Goal: Information Seeking & Learning: Learn about a topic

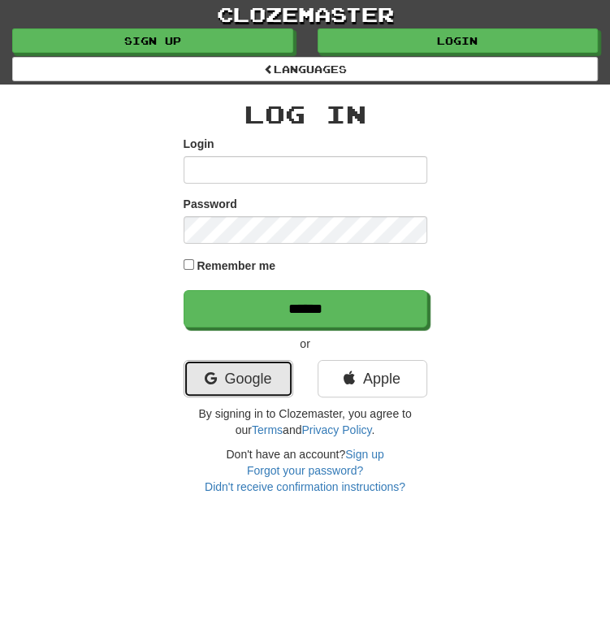
click at [246, 371] on link "Google" at bounding box center [239, 378] width 110 height 37
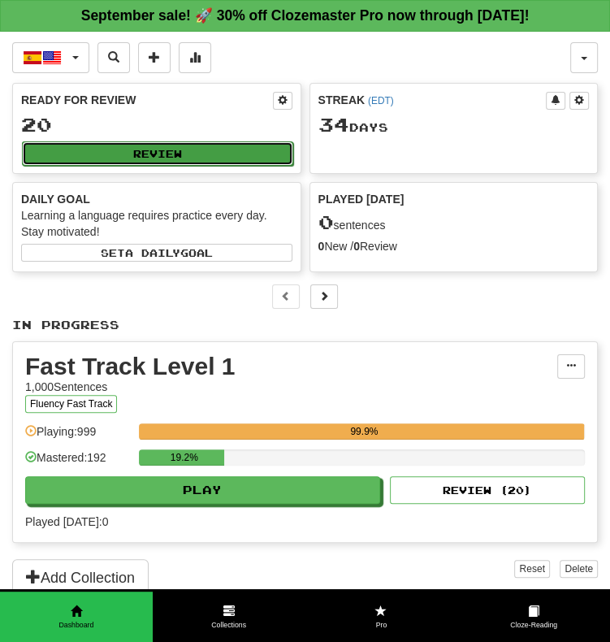
click at [190, 153] on button "Review" at bounding box center [157, 153] width 271 height 24
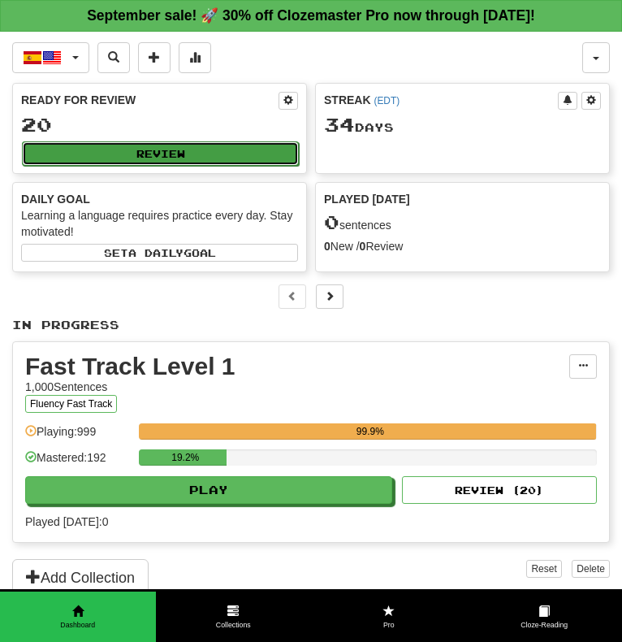
select select "**"
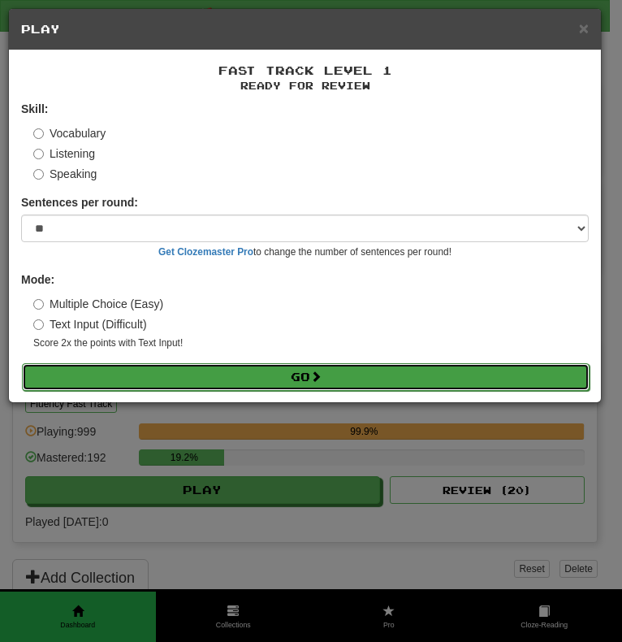
click at [300, 374] on button "Go" at bounding box center [306, 377] width 568 height 28
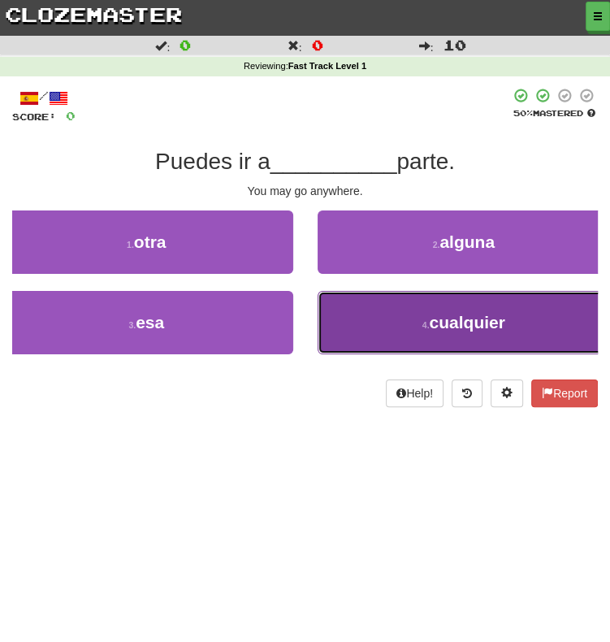
click at [362, 333] on button "4 . cualquier" at bounding box center [464, 322] width 293 height 63
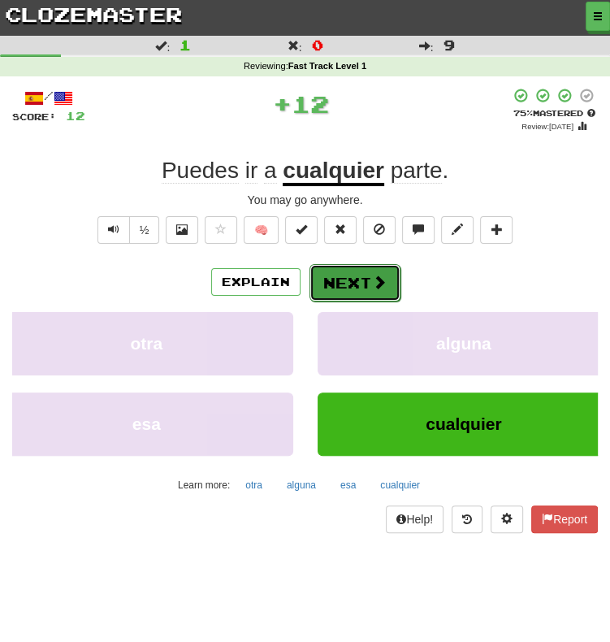
click at [355, 270] on button "Next" at bounding box center [354, 282] width 91 height 37
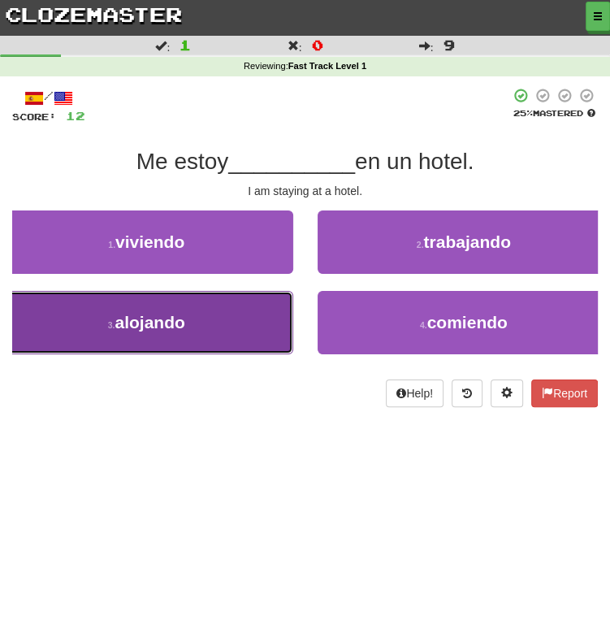
click at [169, 325] on span "alojando" at bounding box center [150, 322] width 70 height 19
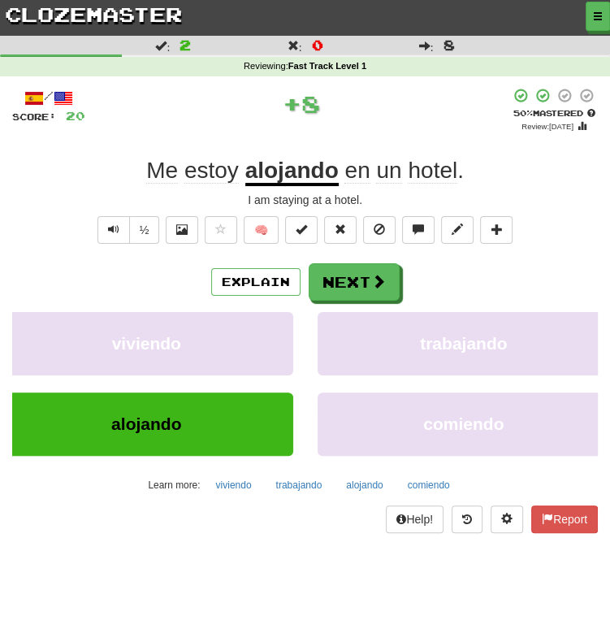
click at [284, 170] on u "alojando" at bounding box center [291, 172] width 93 height 28
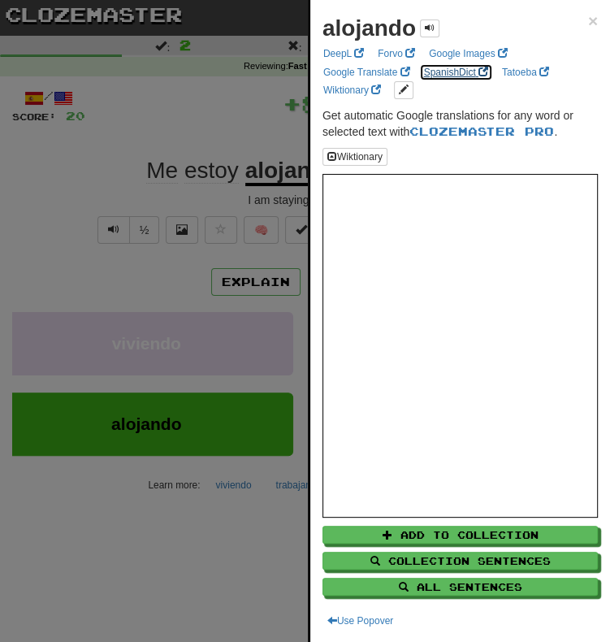
click at [448, 71] on link "SpanishDict" at bounding box center [456, 72] width 74 height 18
click at [244, 295] on div at bounding box center [305, 321] width 610 height 642
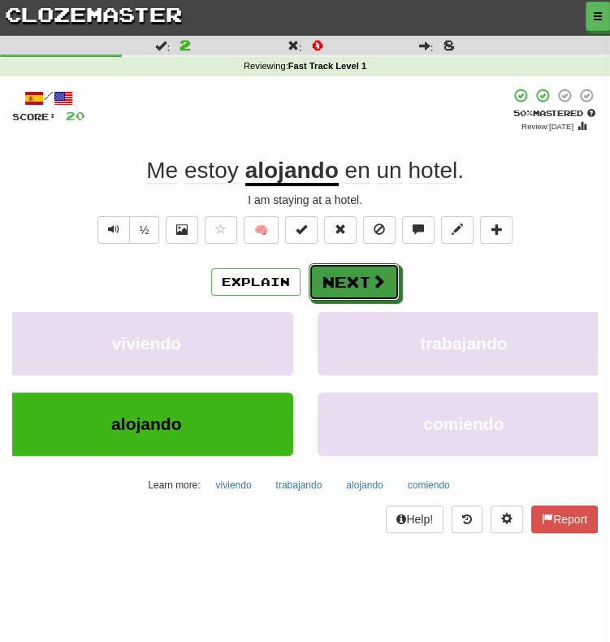
click at [330, 288] on button "Next" at bounding box center [354, 281] width 91 height 37
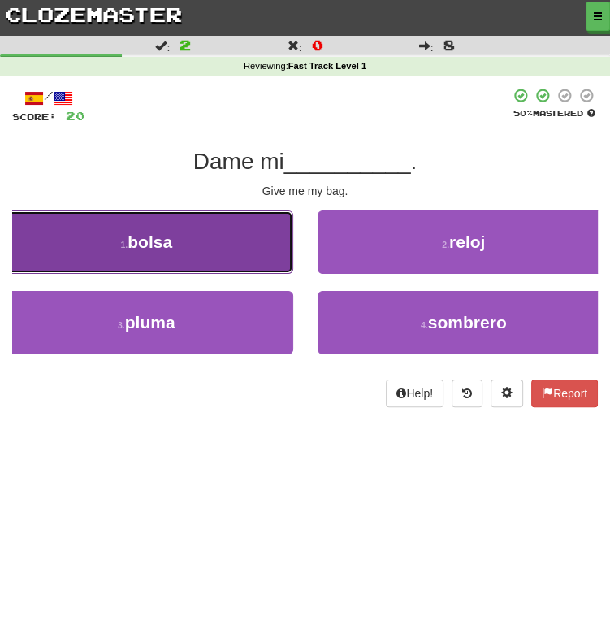
click at [220, 262] on button "1 . bolsa" at bounding box center [146, 241] width 293 height 63
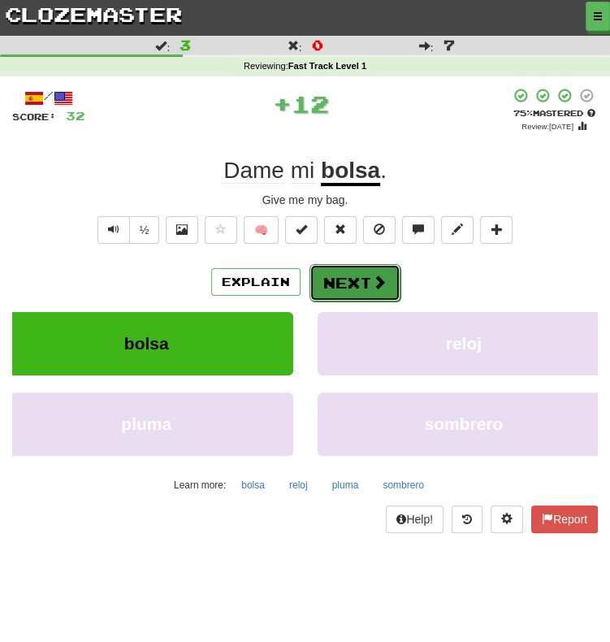
click at [371, 268] on button "Next" at bounding box center [354, 282] width 91 height 37
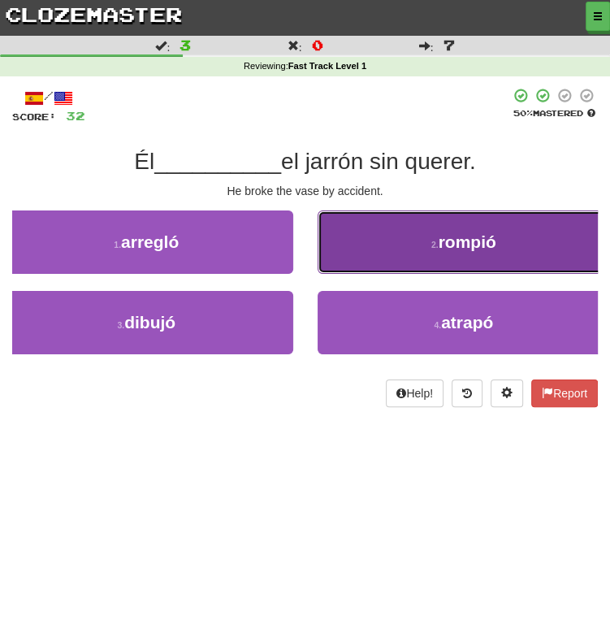
click at [413, 238] on button "2 . rompió" at bounding box center [464, 241] width 293 height 63
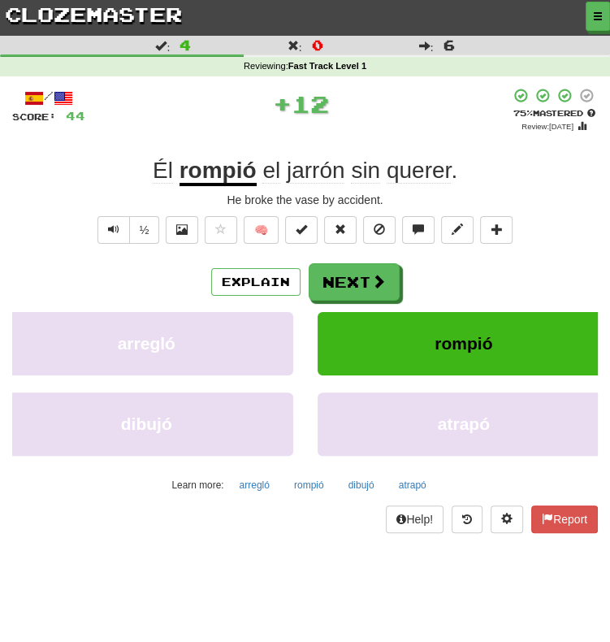
click at [321, 161] on span "jarrón" at bounding box center [316, 171] width 58 height 26
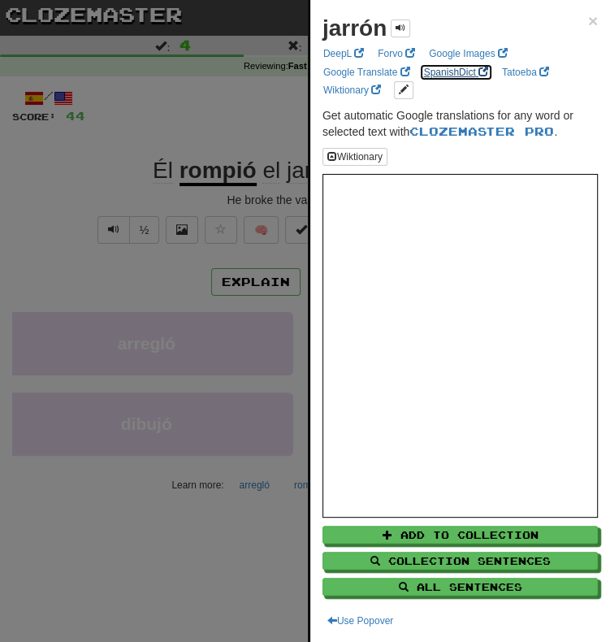
click at [447, 75] on link "SpanishDict" at bounding box center [456, 72] width 74 height 18
click at [260, 259] on div at bounding box center [305, 321] width 610 height 642
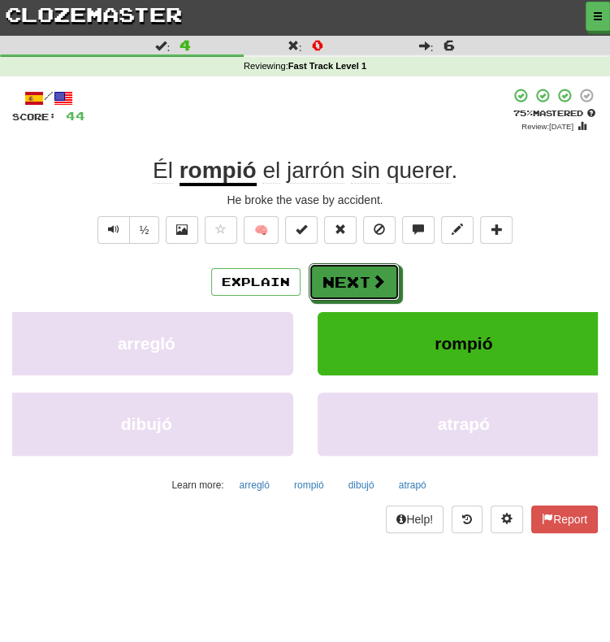
click at [378, 288] on span at bounding box center [378, 281] width 15 height 15
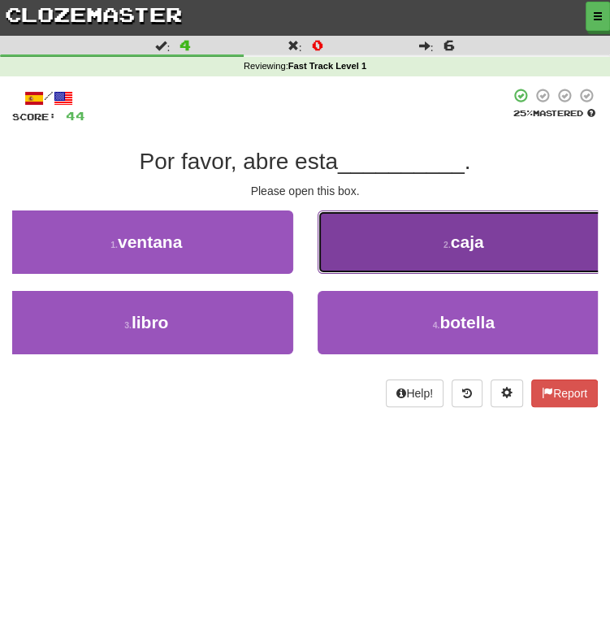
click at [396, 263] on button "2 . caja" at bounding box center [464, 241] width 293 height 63
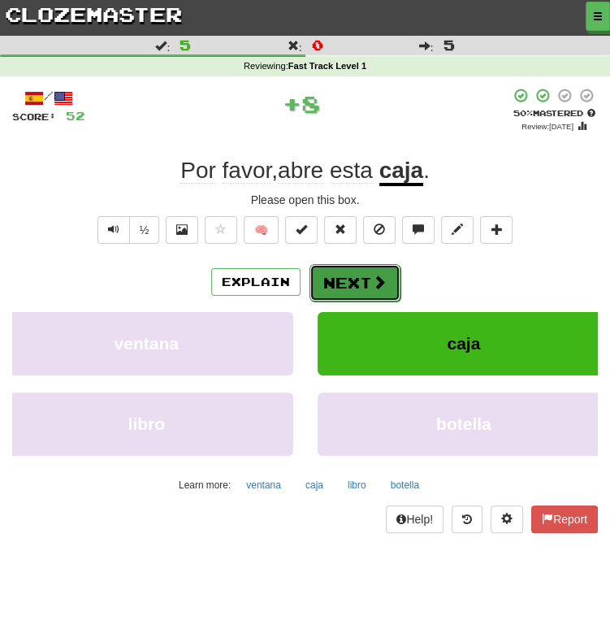
click at [342, 282] on button "Next" at bounding box center [354, 282] width 91 height 37
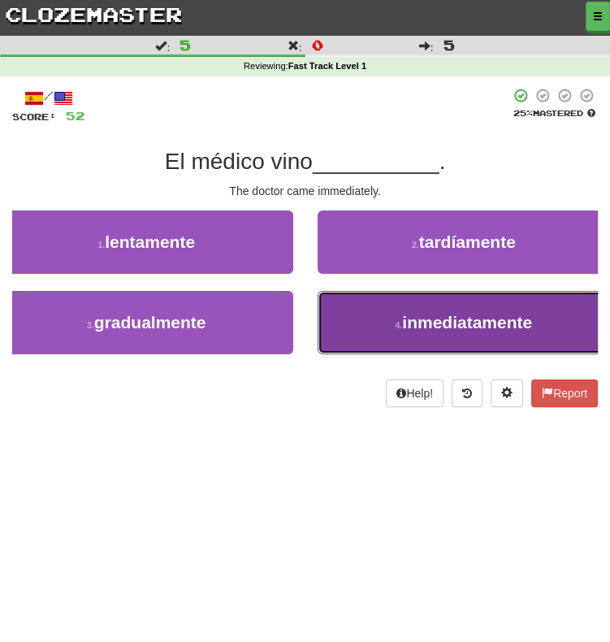
click at [400, 327] on small "4 ." at bounding box center [398, 325] width 7 height 10
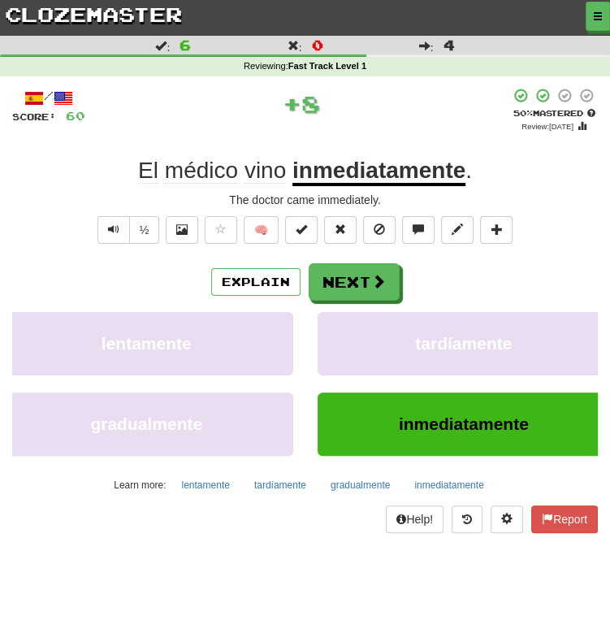
click at [353, 174] on u "inmediatamente" at bounding box center [378, 172] width 173 height 28
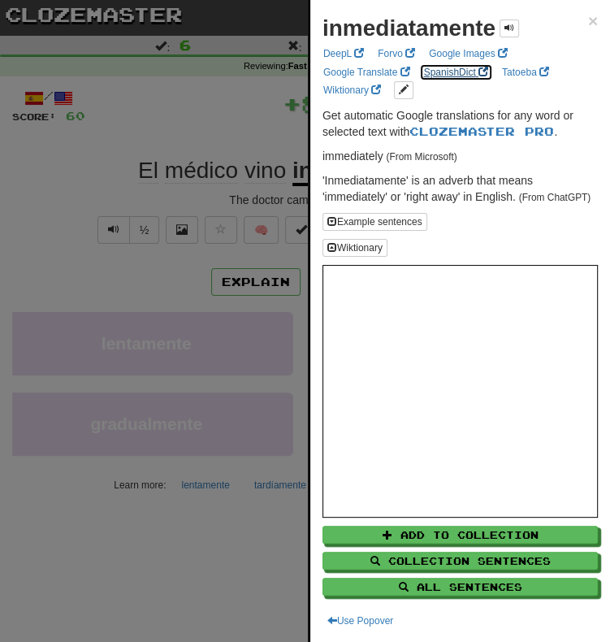
click at [452, 70] on link "SpanishDict" at bounding box center [456, 72] width 74 height 18
drag, startPoint x: 197, startPoint y: 292, endPoint x: 253, endPoint y: 275, distance: 59.1
click at [197, 292] on div at bounding box center [305, 321] width 610 height 642
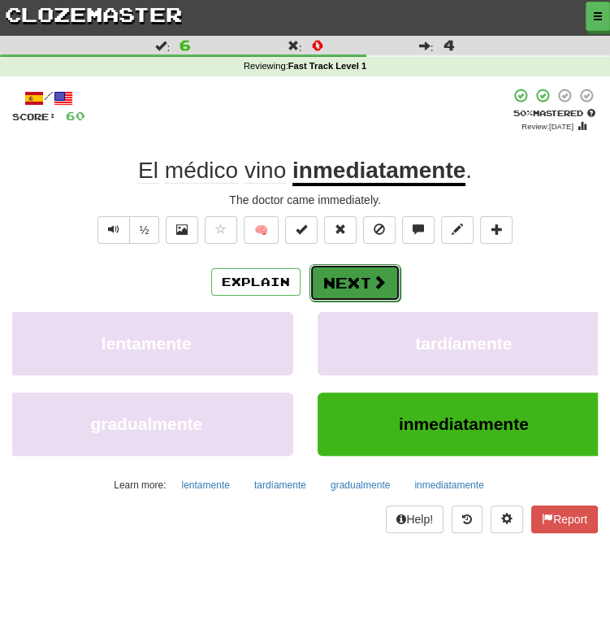
click at [347, 284] on button "Next" at bounding box center [354, 282] width 91 height 37
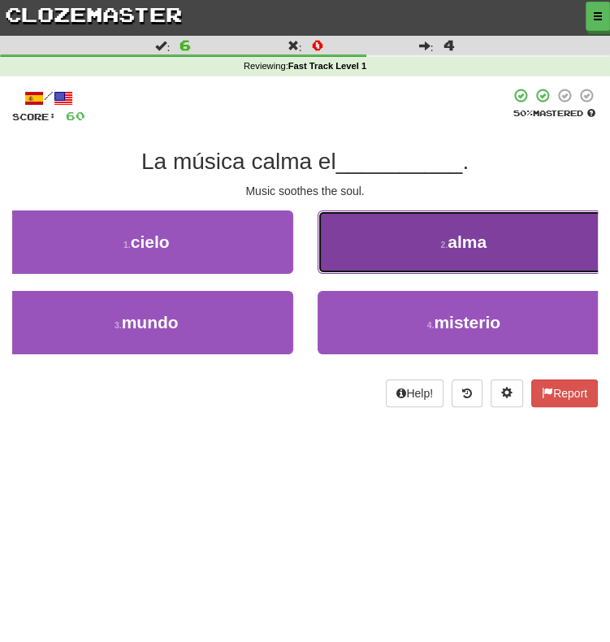
click at [373, 232] on button "2 . alma" at bounding box center [464, 241] width 293 height 63
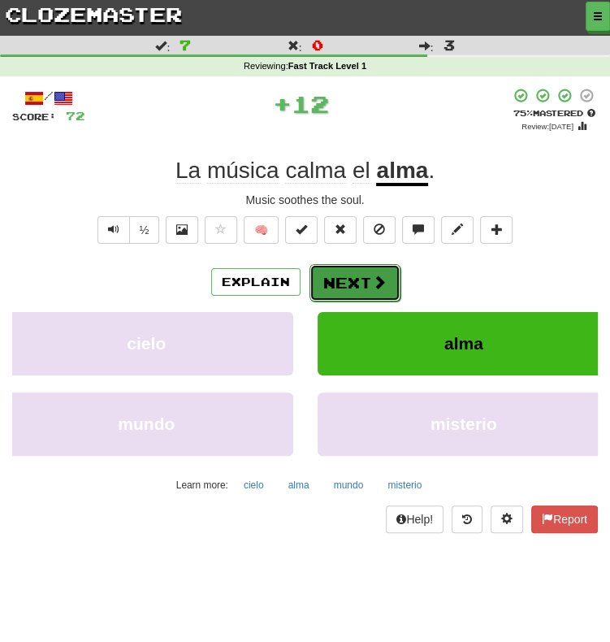
click at [346, 275] on button "Next" at bounding box center [354, 282] width 91 height 37
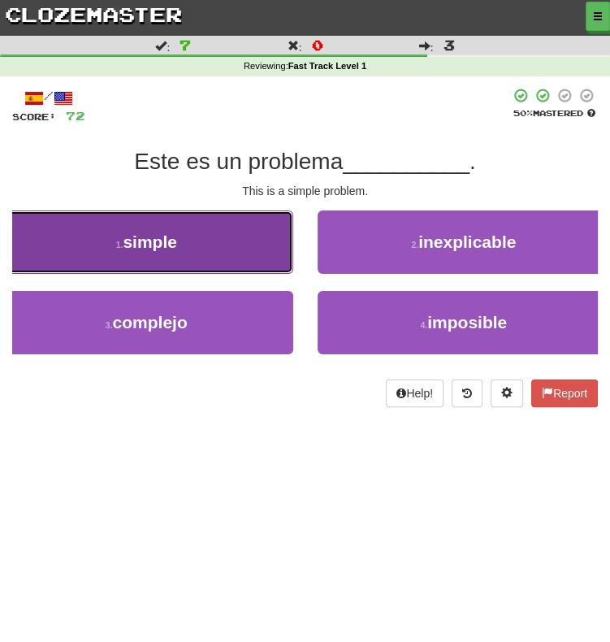
click at [232, 252] on button "1 . simple" at bounding box center [146, 241] width 293 height 63
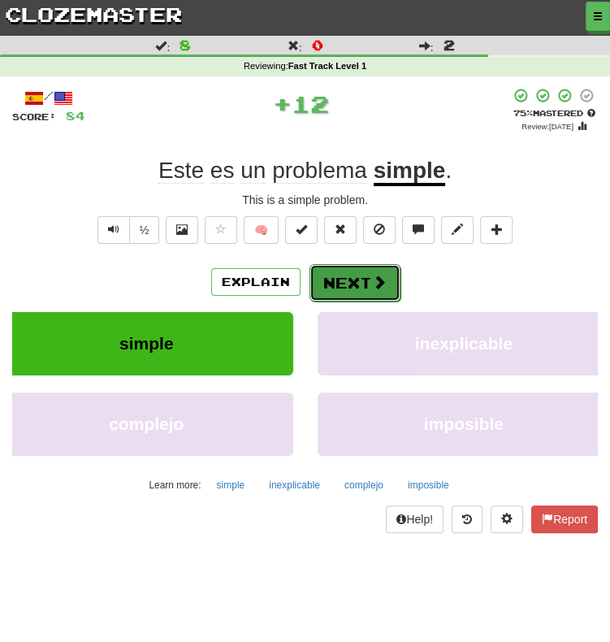
click at [351, 275] on button "Next" at bounding box center [354, 282] width 91 height 37
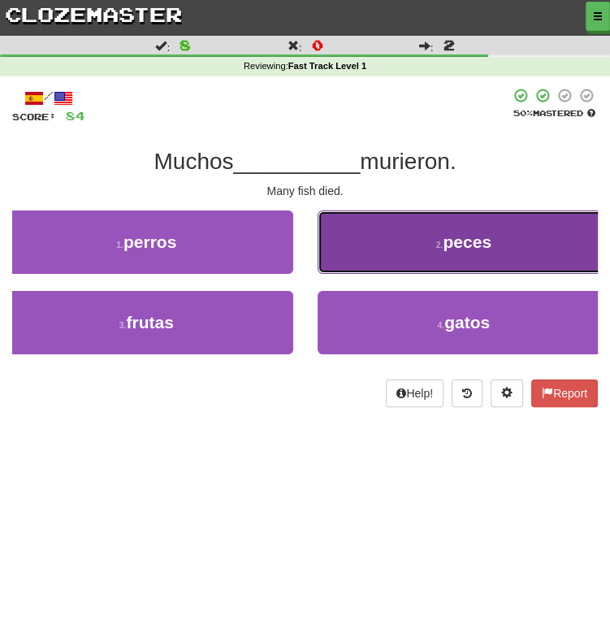
click at [433, 258] on button "2 . peces" at bounding box center [464, 241] width 293 height 63
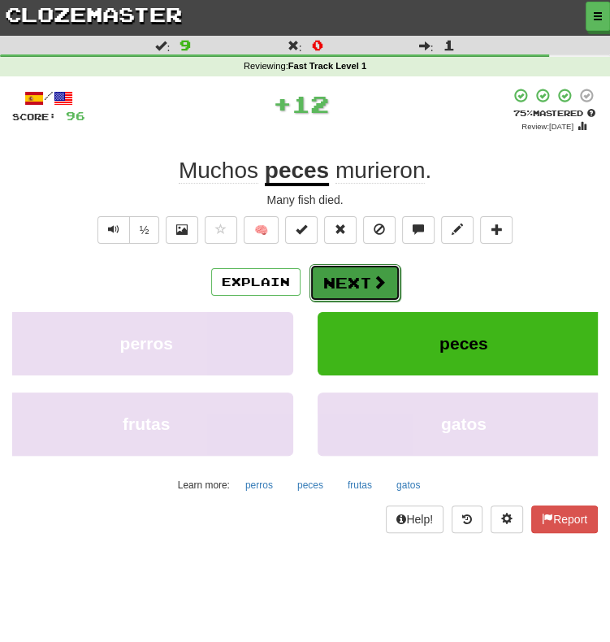
click at [368, 273] on button "Next" at bounding box center [354, 282] width 91 height 37
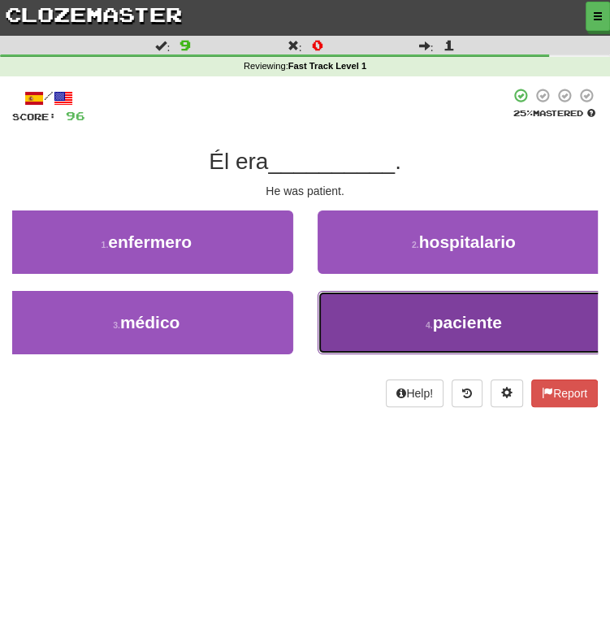
click at [415, 340] on button "4 . paciente" at bounding box center [464, 322] width 293 height 63
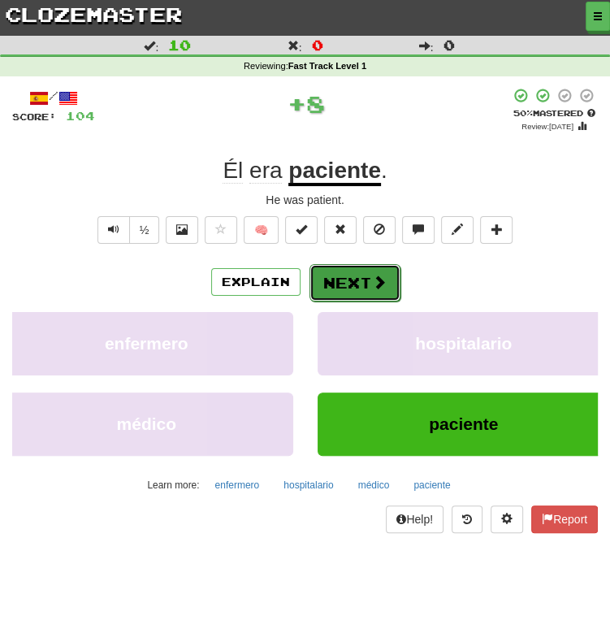
click at [361, 285] on button "Next" at bounding box center [354, 282] width 91 height 37
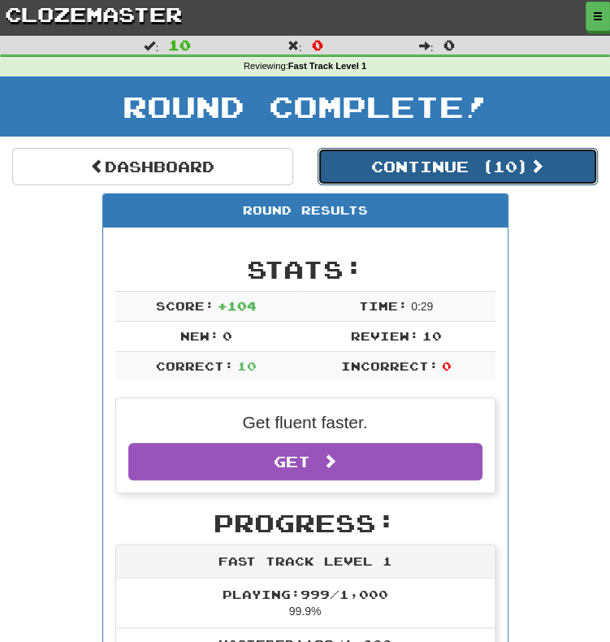
click at [424, 177] on button "Continue ( 10 )" at bounding box center [458, 166] width 281 height 37
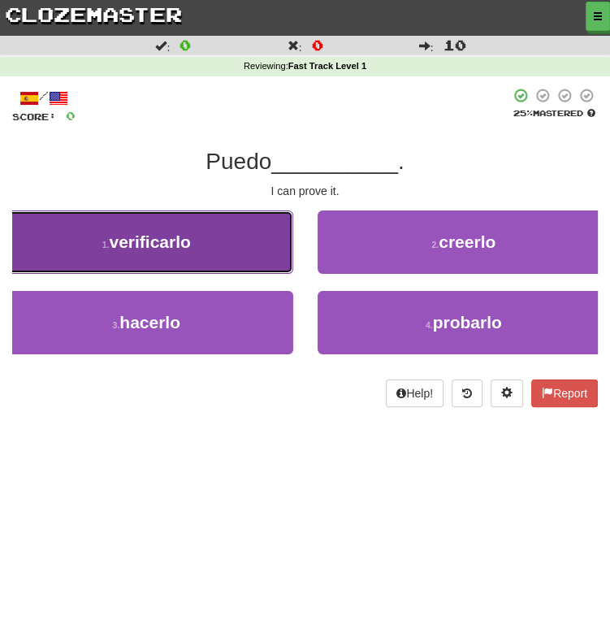
click at [234, 256] on button "1 . verificarlo" at bounding box center [146, 241] width 293 height 63
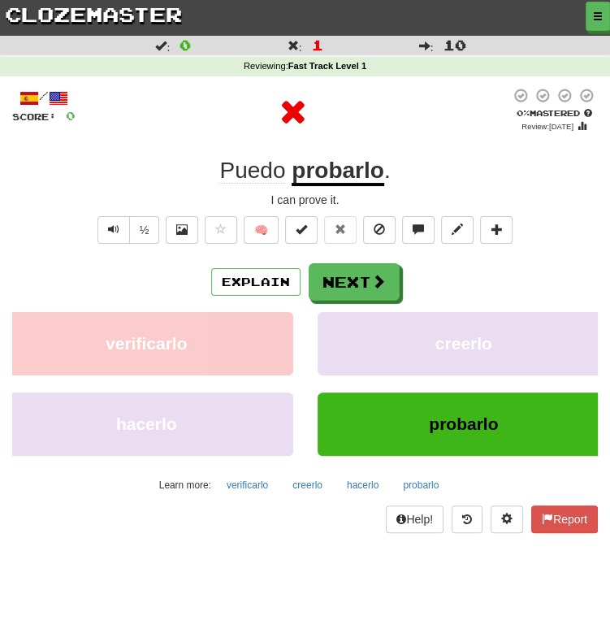
click at [359, 166] on u "probarlo" at bounding box center [338, 172] width 93 height 28
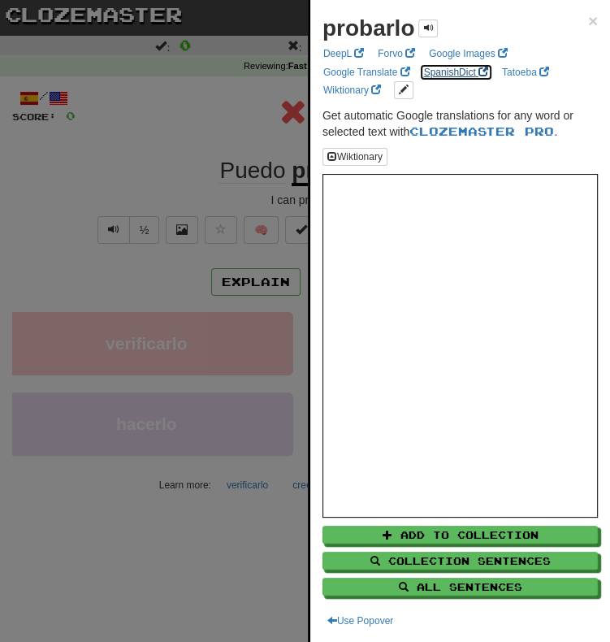
click at [435, 72] on link "SpanishDict" at bounding box center [456, 72] width 74 height 18
click at [239, 206] on div at bounding box center [305, 321] width 610 height 642
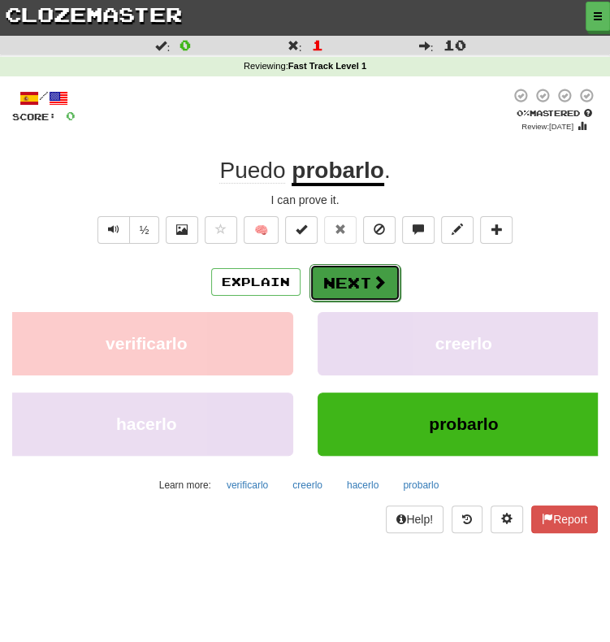
click at [358, 279] on button "Next" at bounding box center [354, 282] width 91 height 37
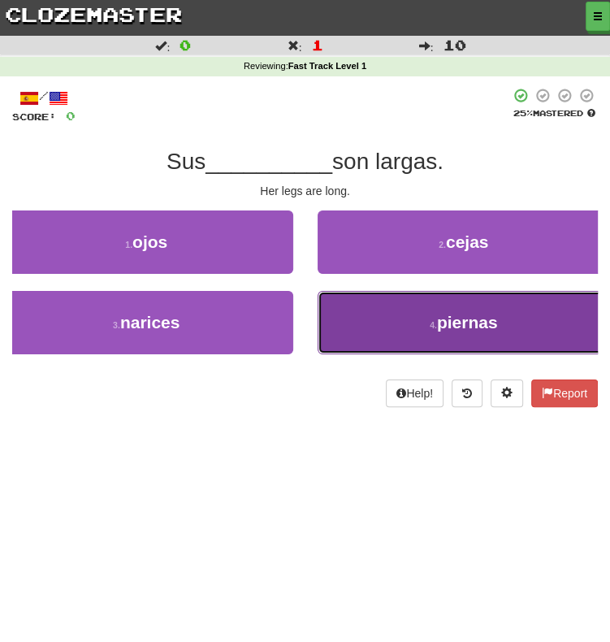
click at [447, 314] on span "piernas" at bounding box center [467, 322] width 61 height 19
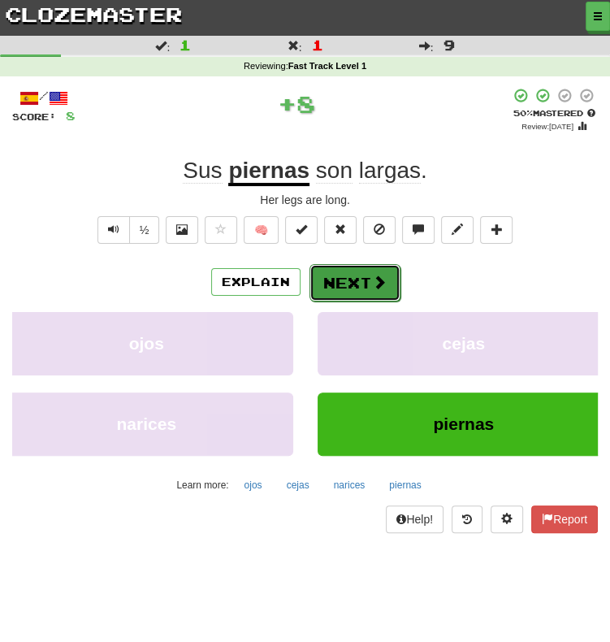
click at [361, 282] on button "Next" at bounding box center [354, 282] width 91 height 37
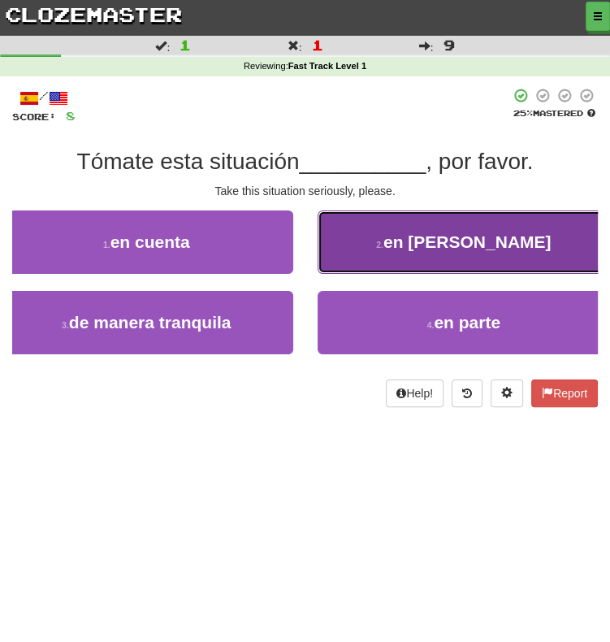
click at [431, 211] on button "2 . en serio" at bounding box center [464, 241] width 293 height 63
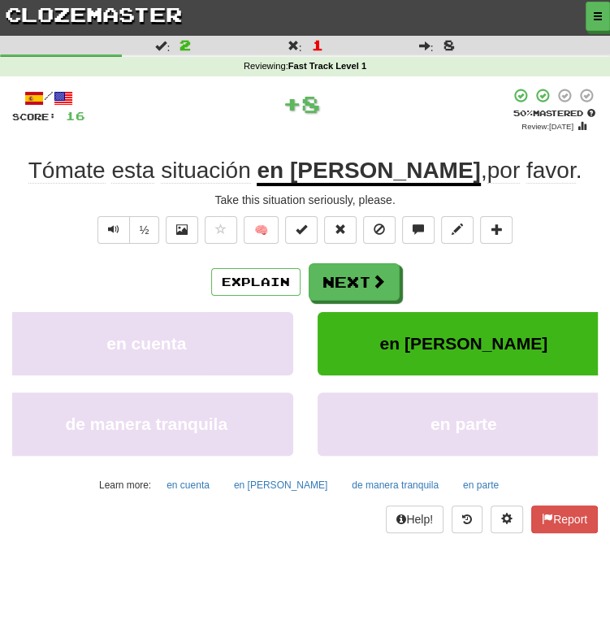
click at [381, 168] on u "en serio" at bounding box center [368, 172] width 223 height 28
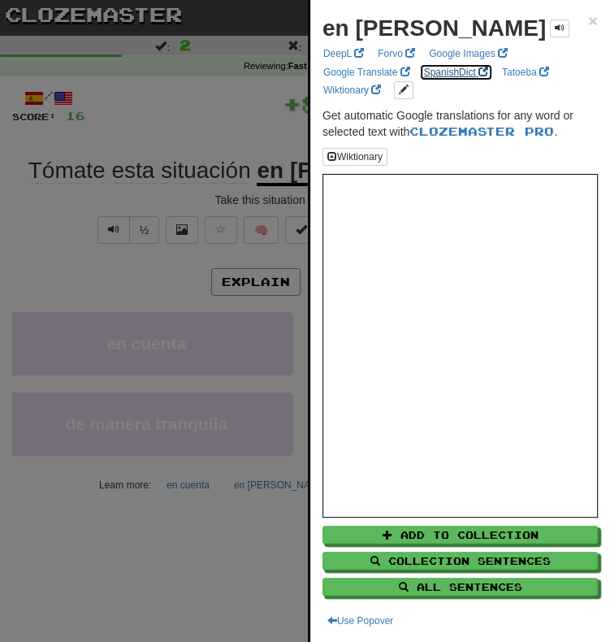
click at [449, 76] on link "SpanishDict" at bounding box center [456, 72] width 74 height 18
click at [222, 45] on div at bounding box center [305, 321] width 610 height 642
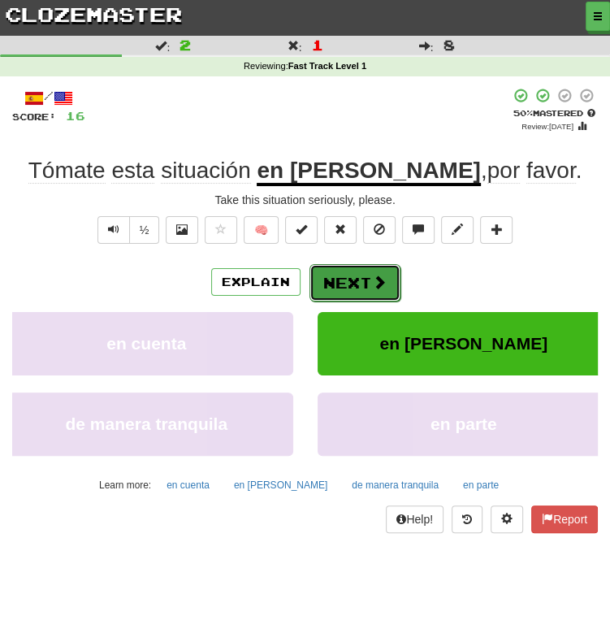
click at [340, 283] on button "Next" at bounding box center [354, 282] width 91 height 37
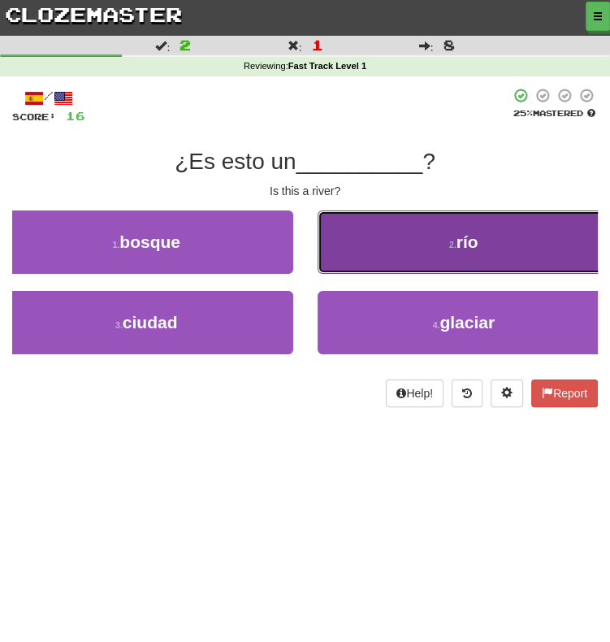
click at [367, 267] on button "2 . río" at bounding box center [464, 241] width 293 height 63
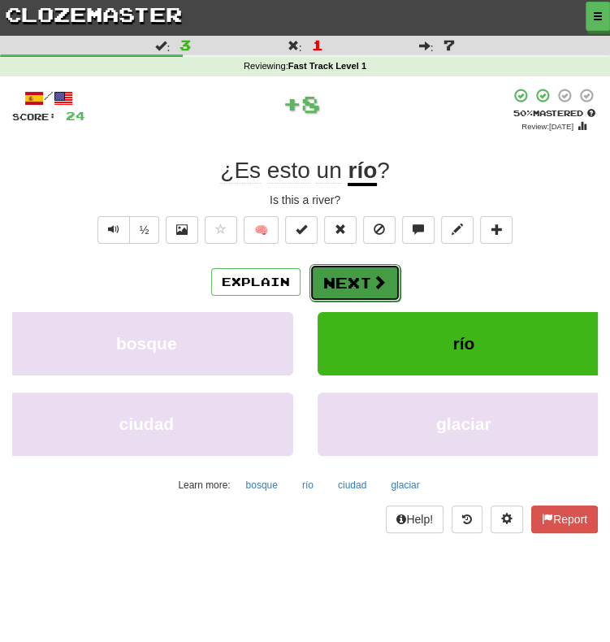
click at [349, 278] on button "Next" at bounding box center [354, 282] width 91 height 37
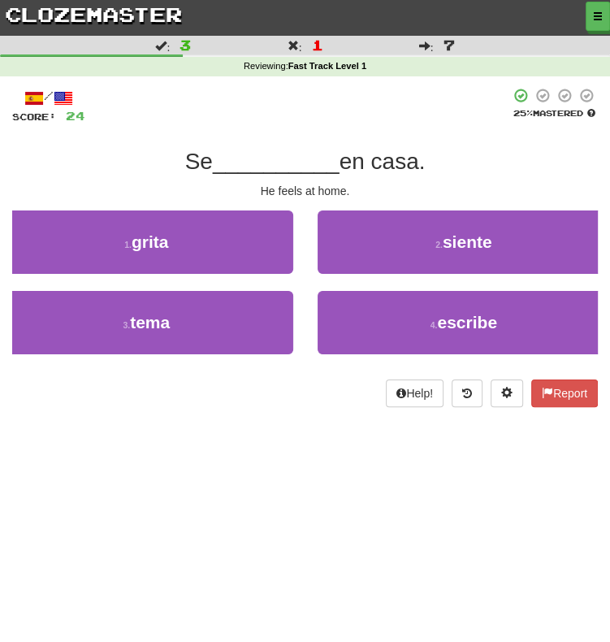
click at [349, 278] on div "2 . siente" at bounding box center [464, 250] width 318 height 80
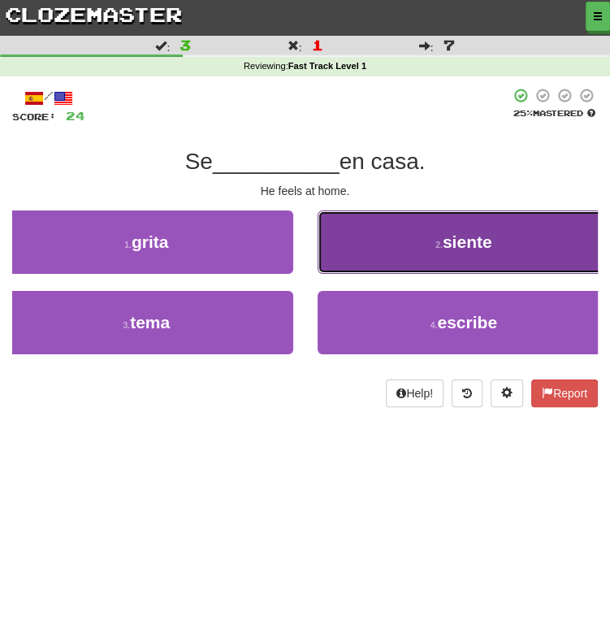
click at [374, 258] on button "2 . siente" at bounding box center [464, 241] width 293 height 63
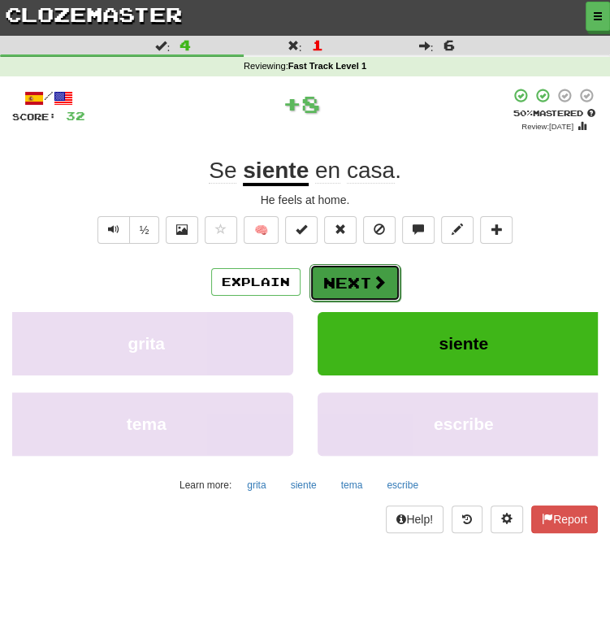
click at [361, 284] on button "Next" at bounding box center [354, 282] width 91 height 37
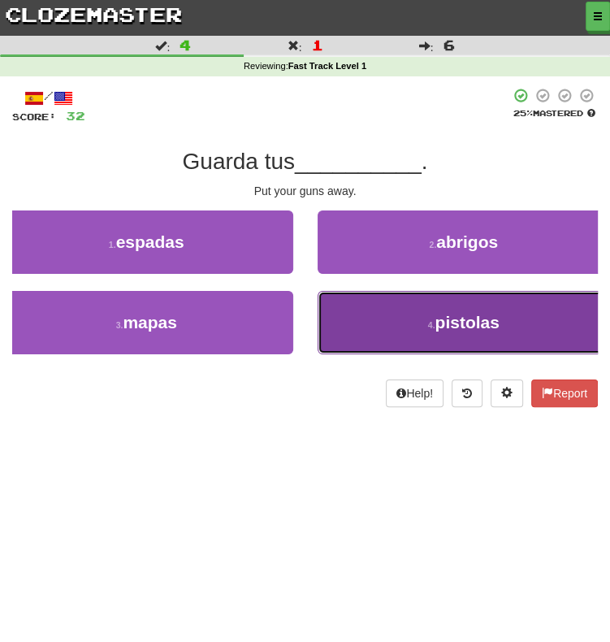
click at [409, 332] on button "4 . pistolas" at bounding box center [464, 322] width 293 height 63
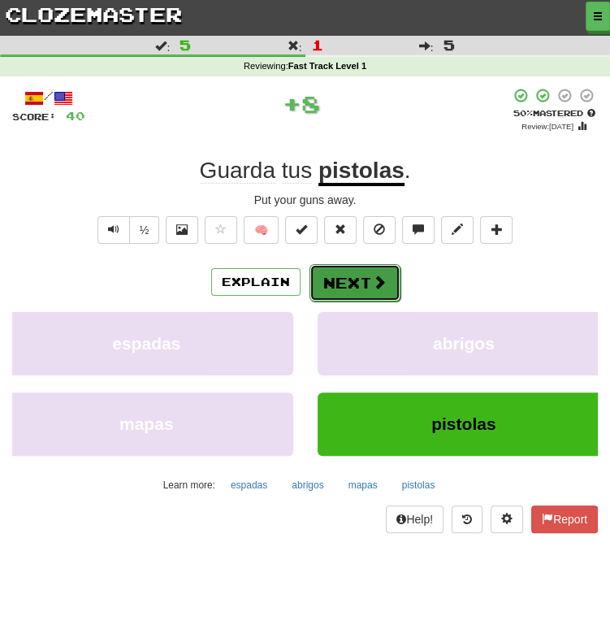
click at [373, 278] on span at bounding box center [379, 282] width 15 height 15
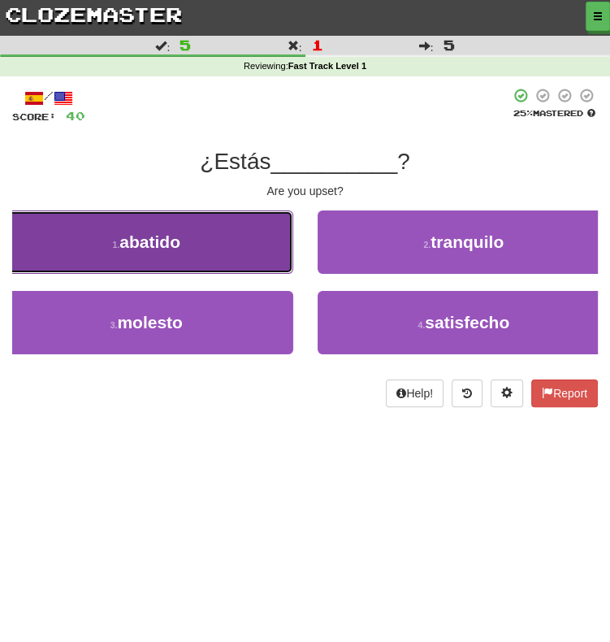
click at [246, 250] on button "1 . abatido" at bounding box center [146, 241] width 293 height 63
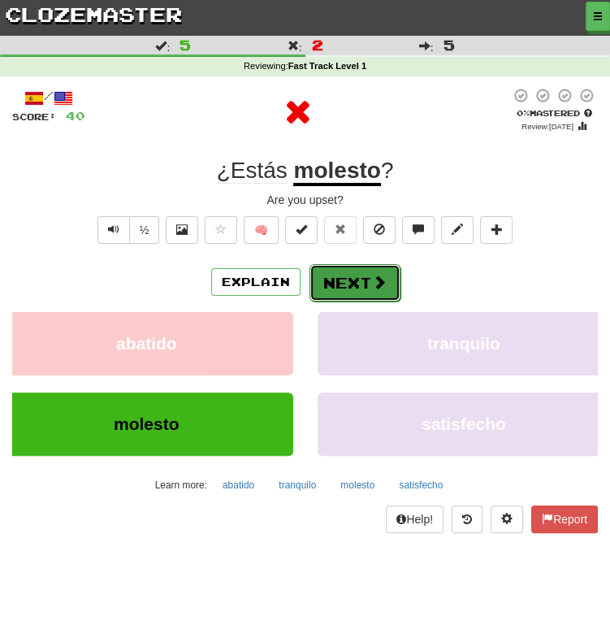
click at [396, 283] on button "Next" at bounding box center [354, 282] width 91 height 37
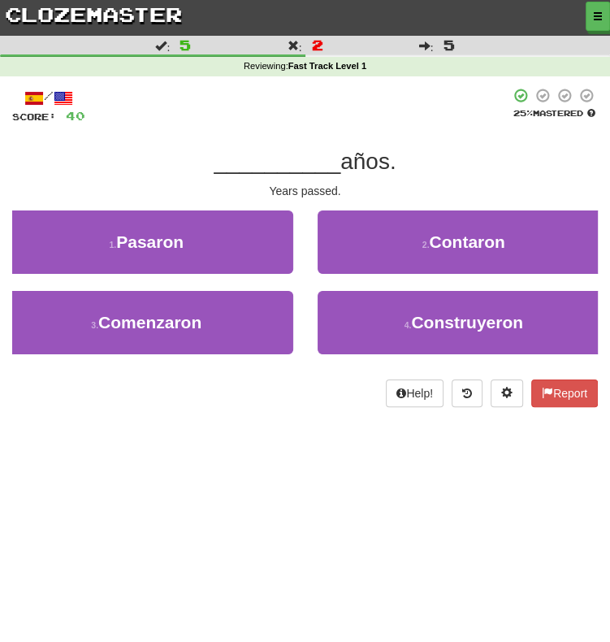
click at [195, 282] on div "1 . Pasaron" at bounding box center [147, 250] width 318 height 80
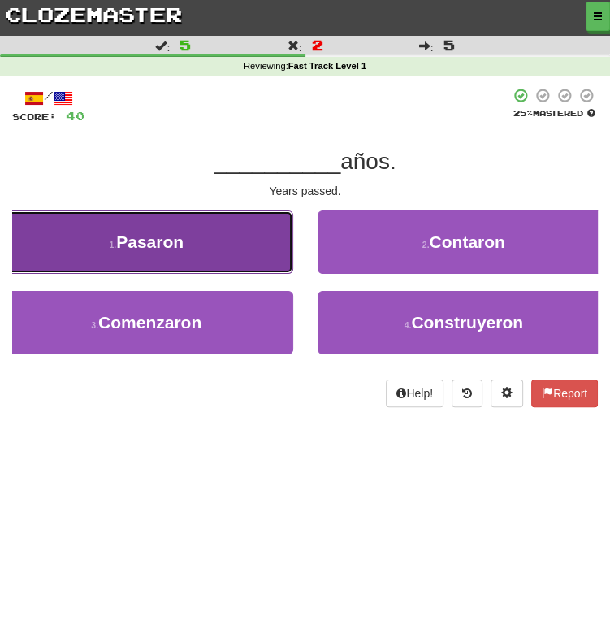
click at [206, 266] on button "1 . Pasaron" at bounding box center [146, 241] width 293 height 63
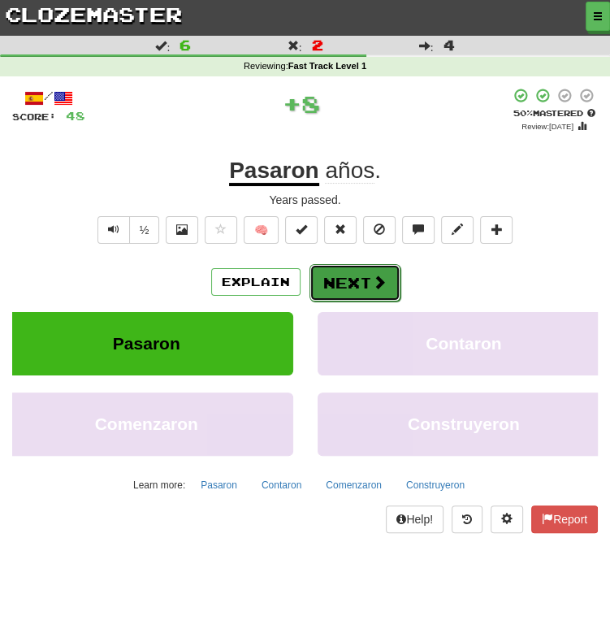
click at [314, 264] on button "Next" at bounding box center [354, 282] width 91 height 37
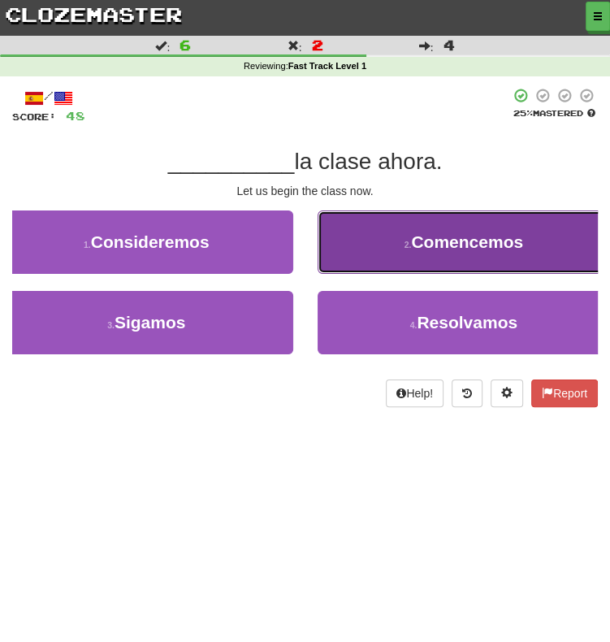
click at [373, 255] on button "2 . Comencemos" at bounding box center [464, 241] width 293 height 63
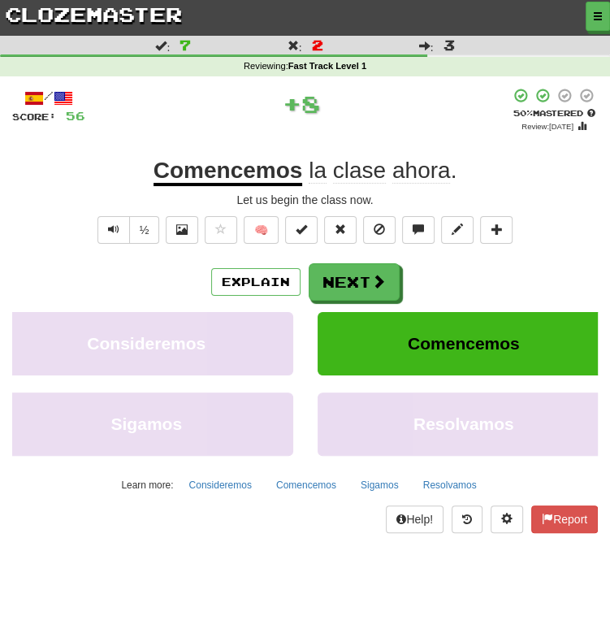
click at [256, 172] on u "Comencemos" at bounding box center [228, 172] width 149 height 28
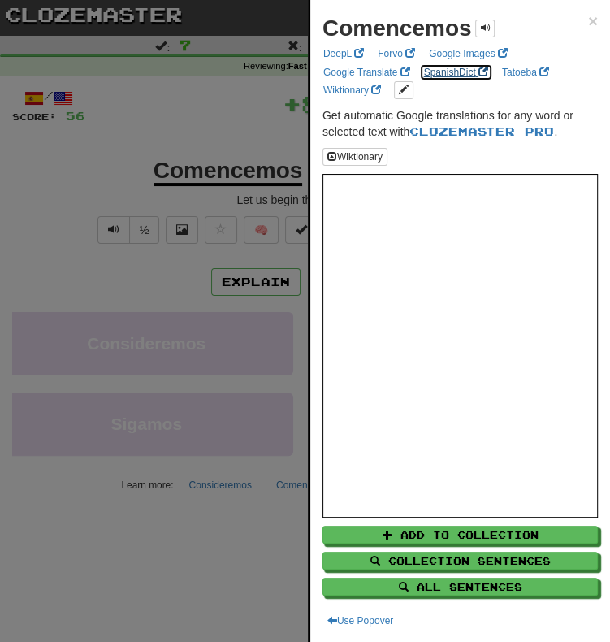
click at [451, 68] on link "SpanishDict" at bounding box center [456, 72] width 74 height 18
click at [252, 126] on div at bounding box center [305, 321] width 610 height 642
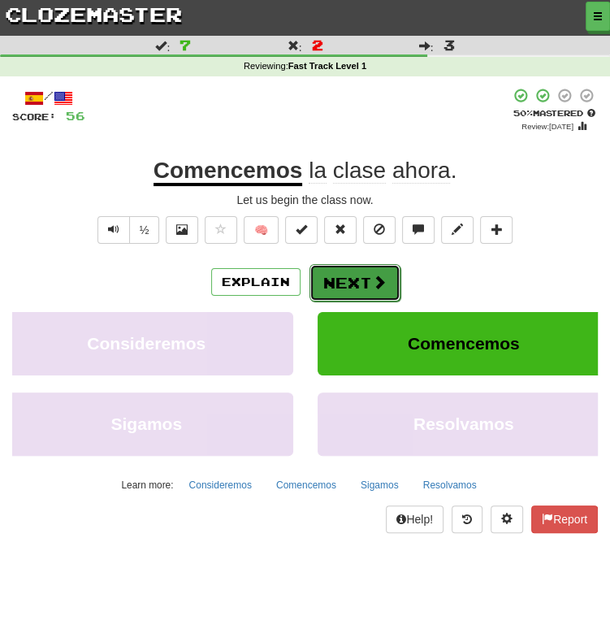
click at [361, 285] on button "Next" at bounding box center [354, 282] width 91 height 37
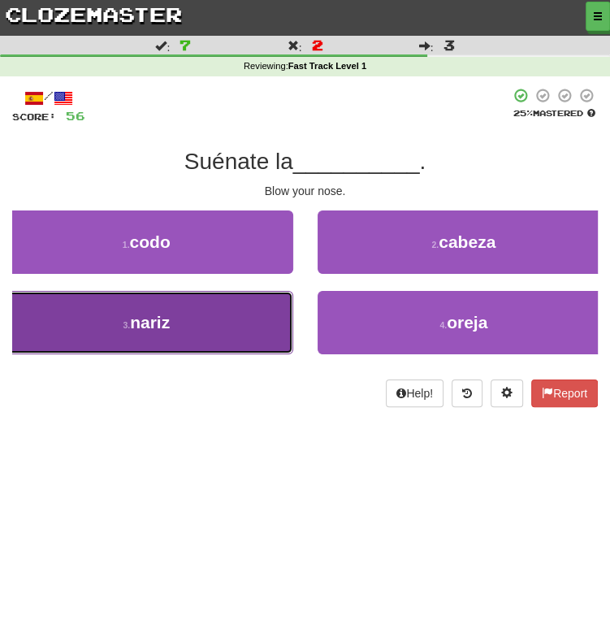
click at [244, 341] on button "3 . nariz" at bounding box center [146, 322] width 293 height 63
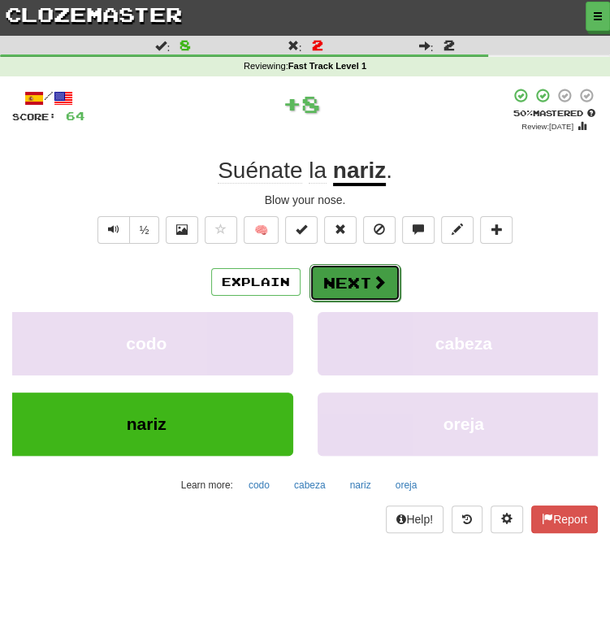
click at [345, 285] on button "Next" at bounding box center [354, 282] width 91 height 37
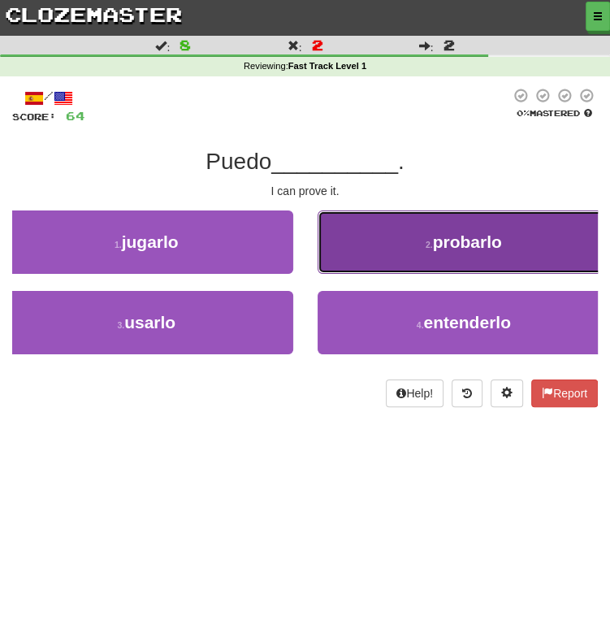
click at [416, 244] on button "2 . probarlo" at bounding box center [464, 241] width 293 height 63
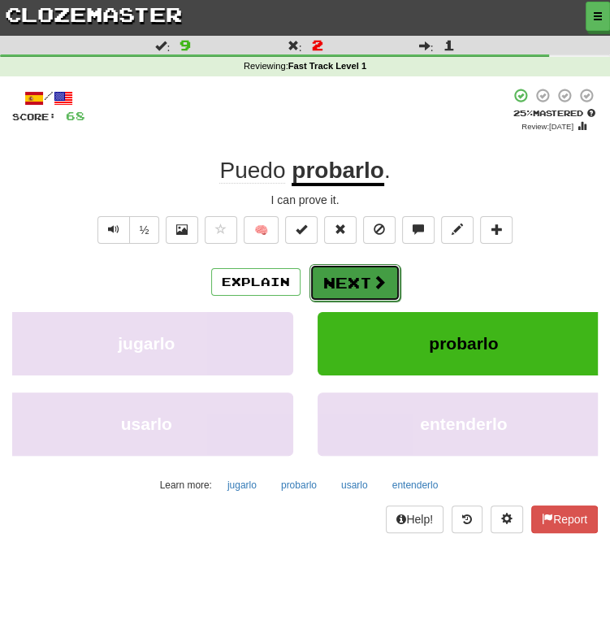
click at [340, 289] on button "Next" at bounding box center [354, 282] width 91 height 37
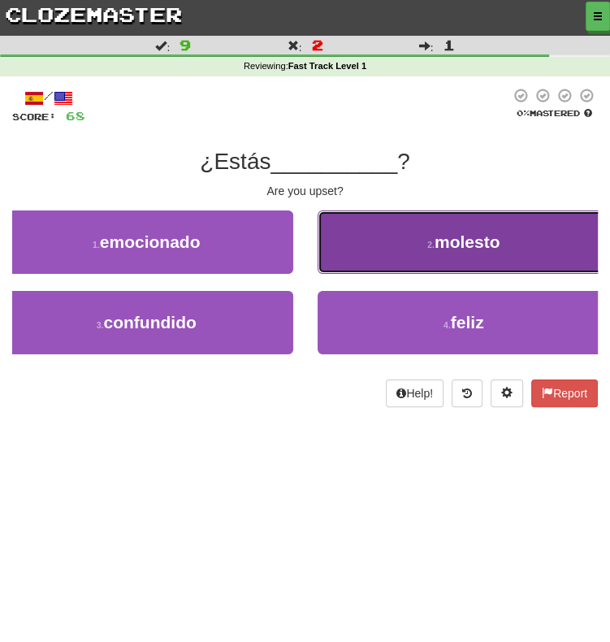
click at [446, 236] on span "molesto" at bounding box center [468, 241] width 66 height 19
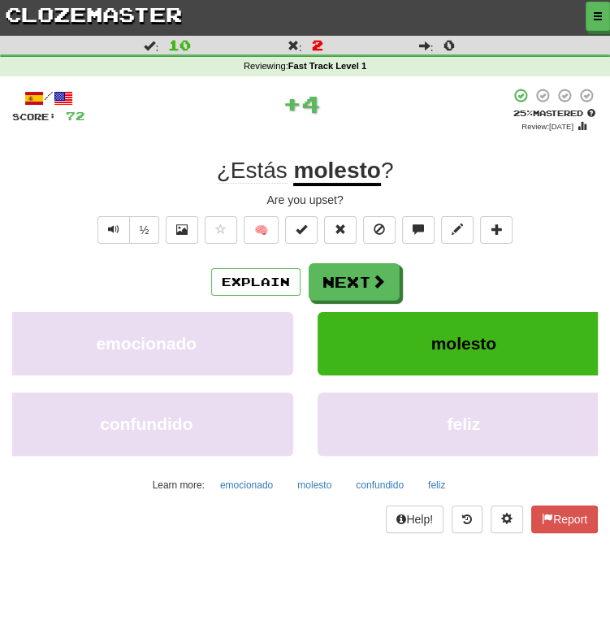
click at [365, 259] on div "/ Score: 72 + 4 25 % Mastered Review: 2025-09-20 ¿Estás molesto ? Are you upset…" at bounding box center [305, 310] width 586 height 445
click at [349, 289] on button "Next" at bounding box center [354, 282] width 91 height 37
